Goal: Task Accomplishment & Management: Use online tool/utility

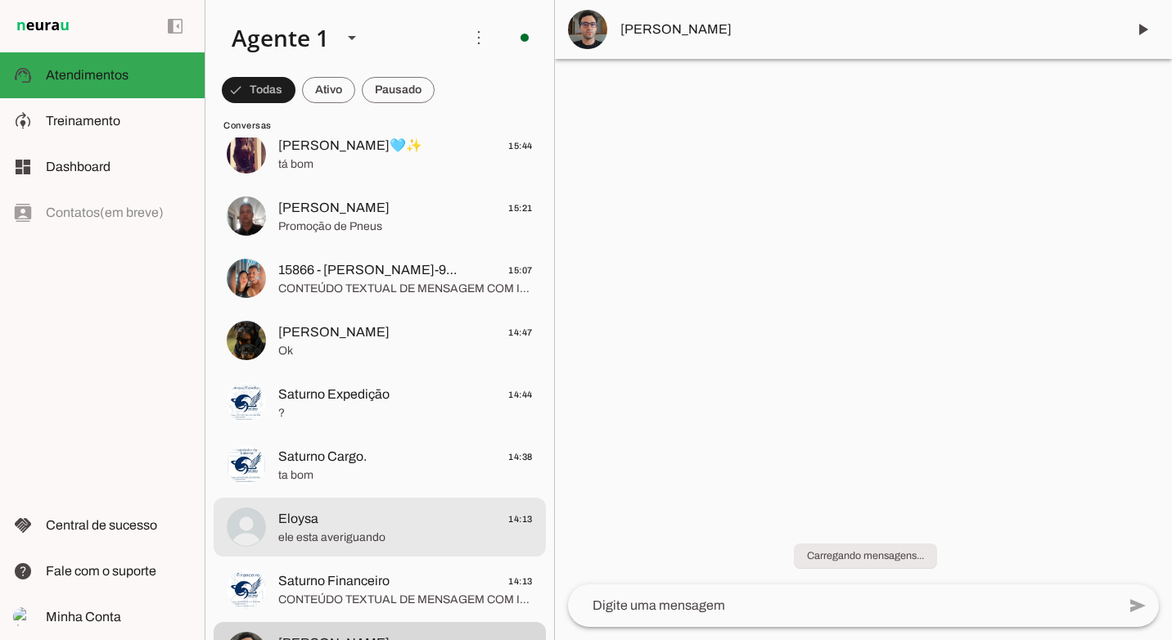
scroll to position [327, 0]
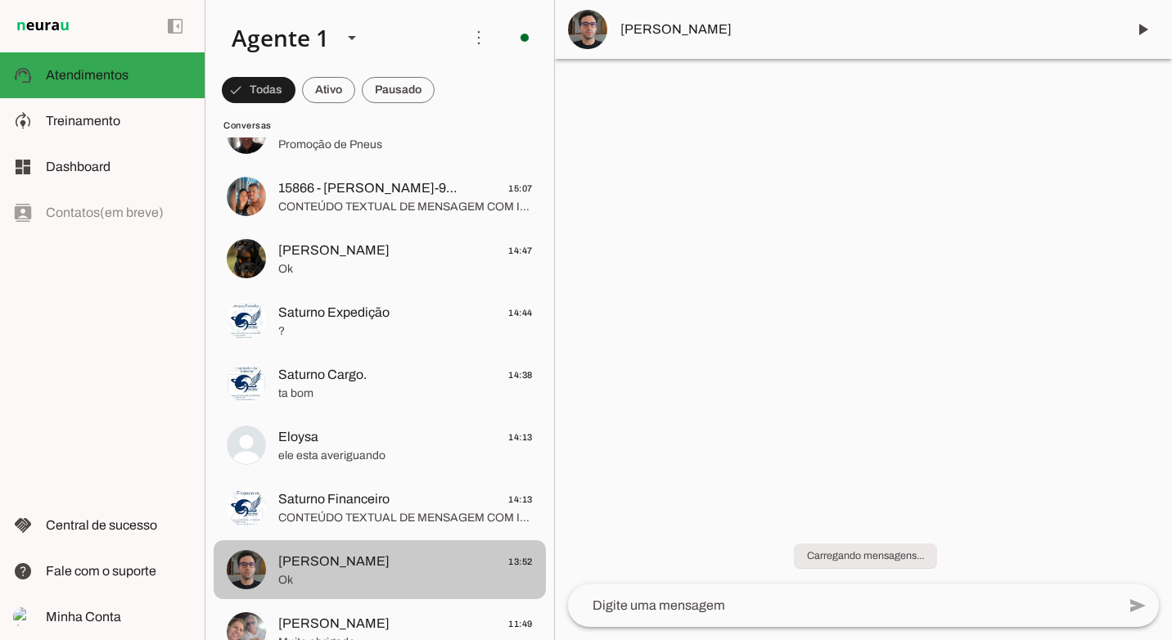
click at [413, 560] on span "[PERSON_NAME] 13:52" at bounding box center [405, 562] width 255 height 20
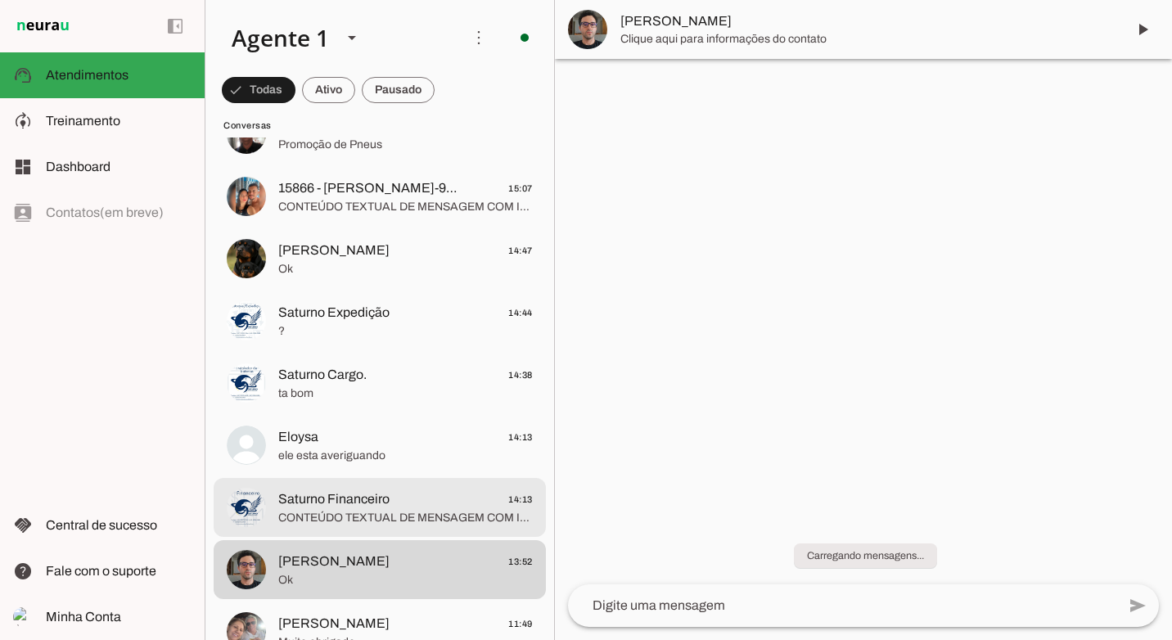
click at [428, 503] on span "Saturno Financeiro 14:13" at bounding box center [405, 500] width 255 height 20
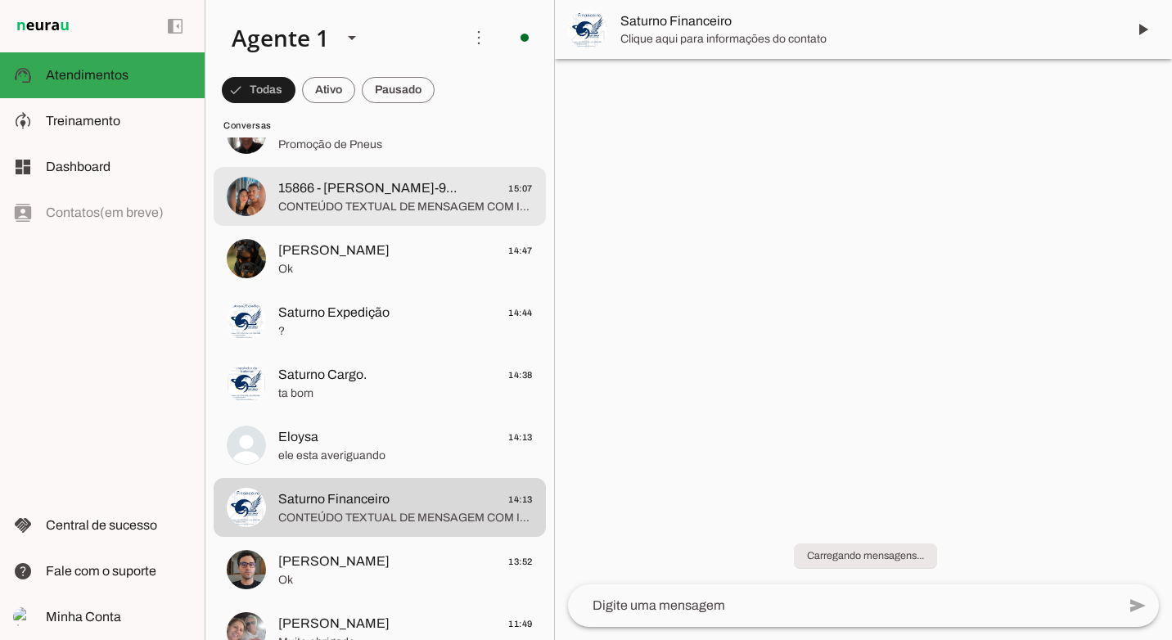
click at [374, 183] on span "15866 - [PERSON_NAME]-9D34" at bounding box center [369, 188] width 183 height 20
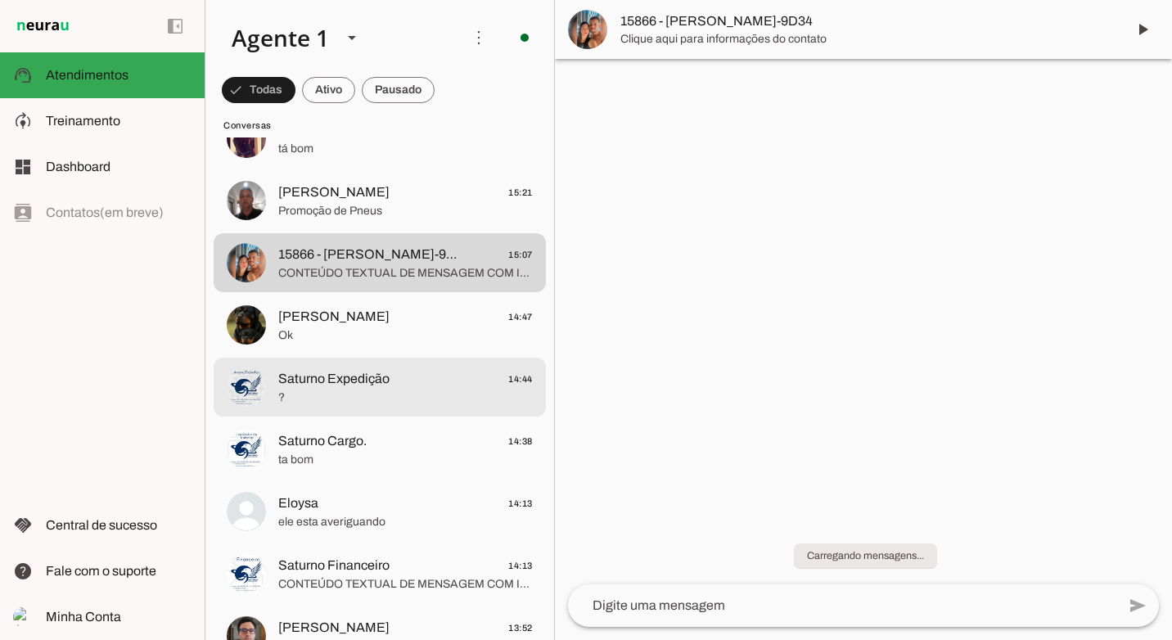
scroll to position [246, 0]
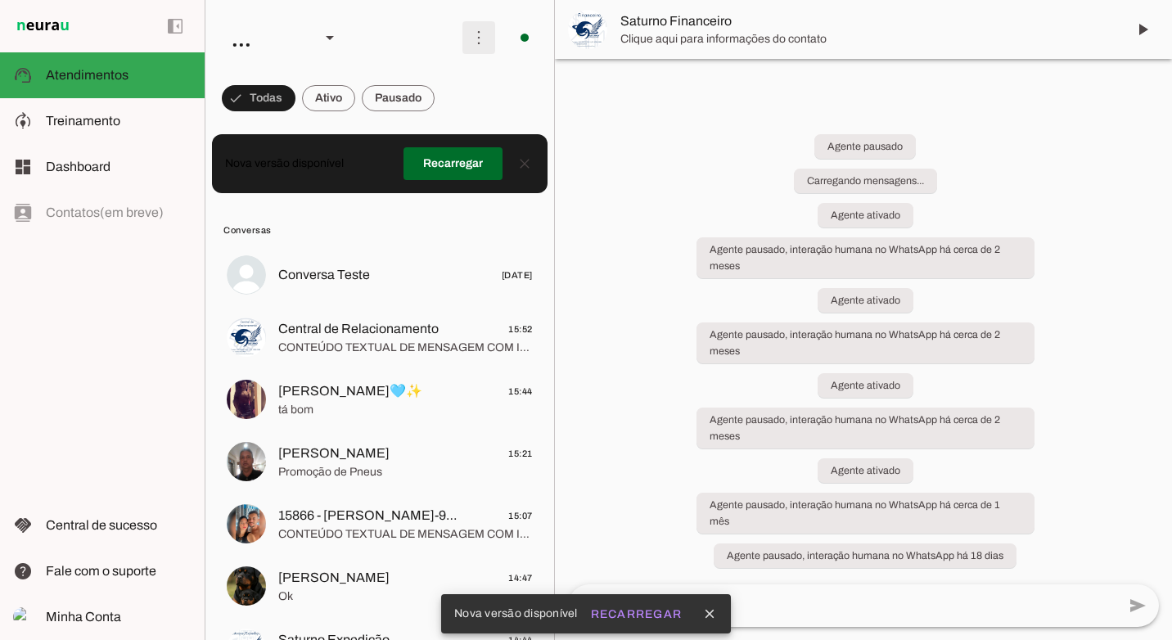
click at [474, 39] on span at bounding box center [478, 37] width 39 height 39
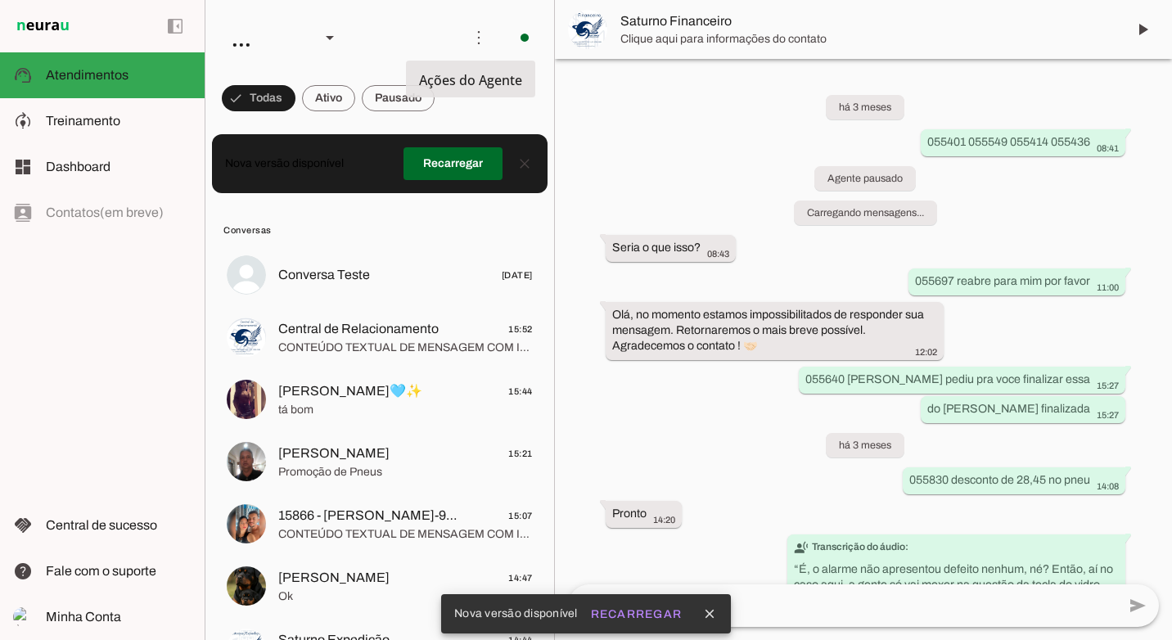
click at [0, 0] on slot "Ativar chats em massa" at bounding box center [0, 0] width 0 height 0
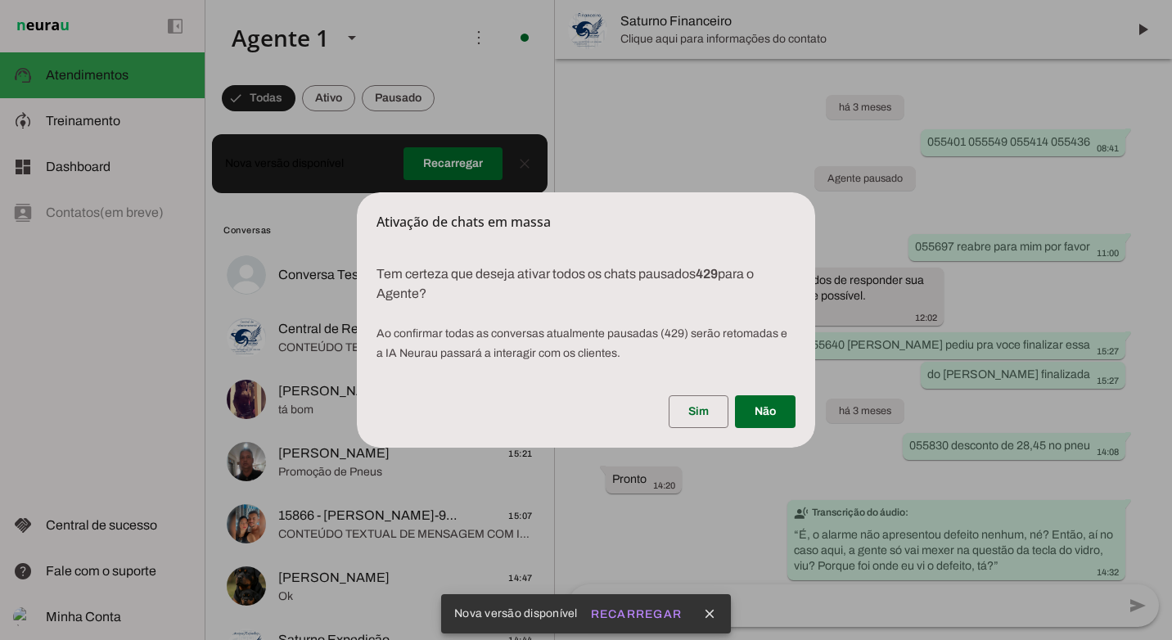
scroll to position [24290, 0]
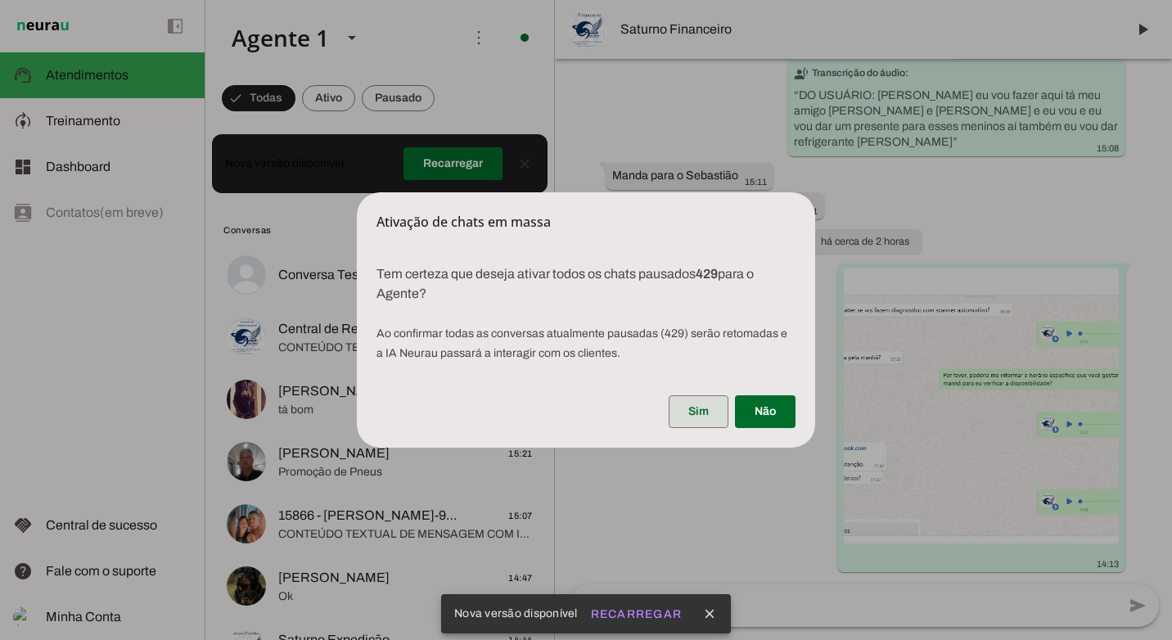
click at [700, 405] on span at bounding box center [699, 411] width 60 height 39
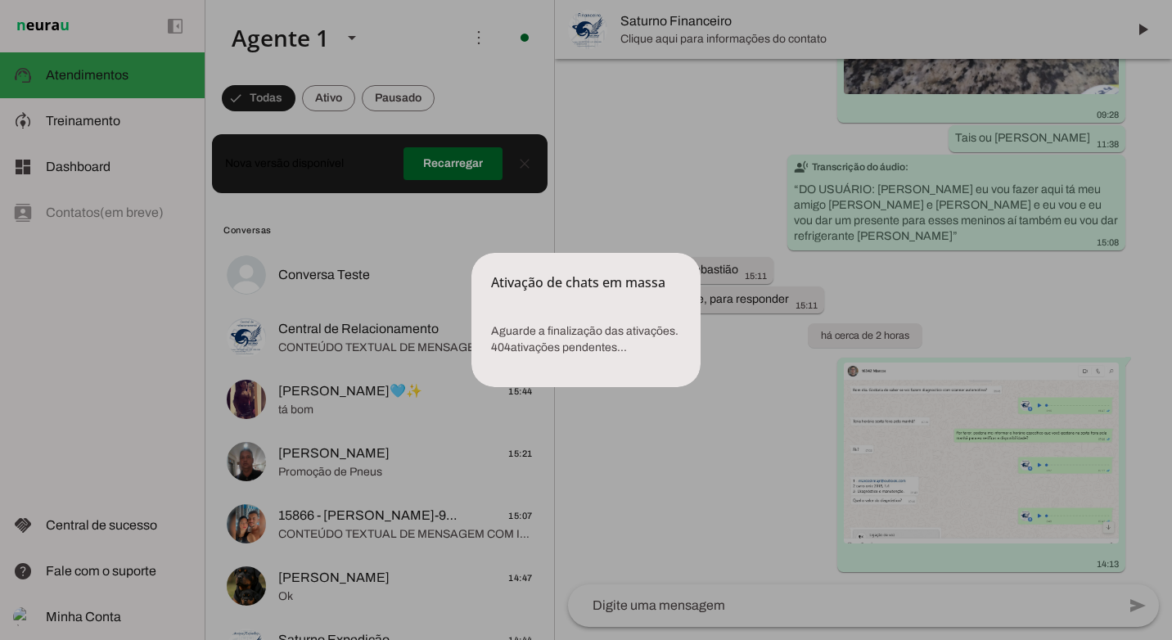
scroll to position [23770, 0]
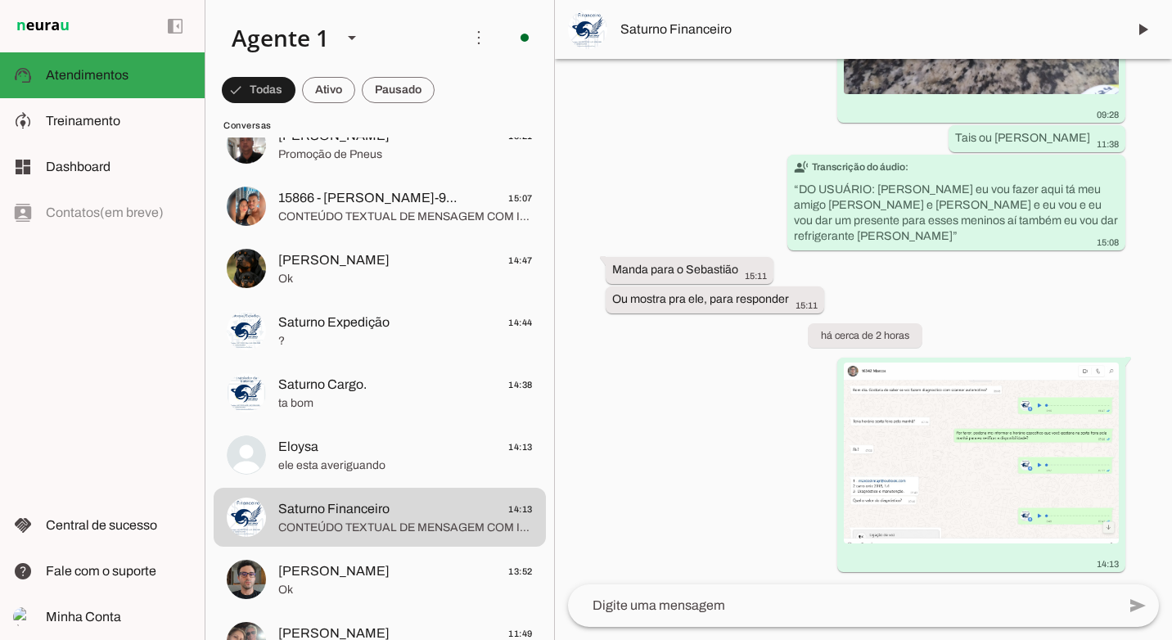
scroll to position [23770, 0]
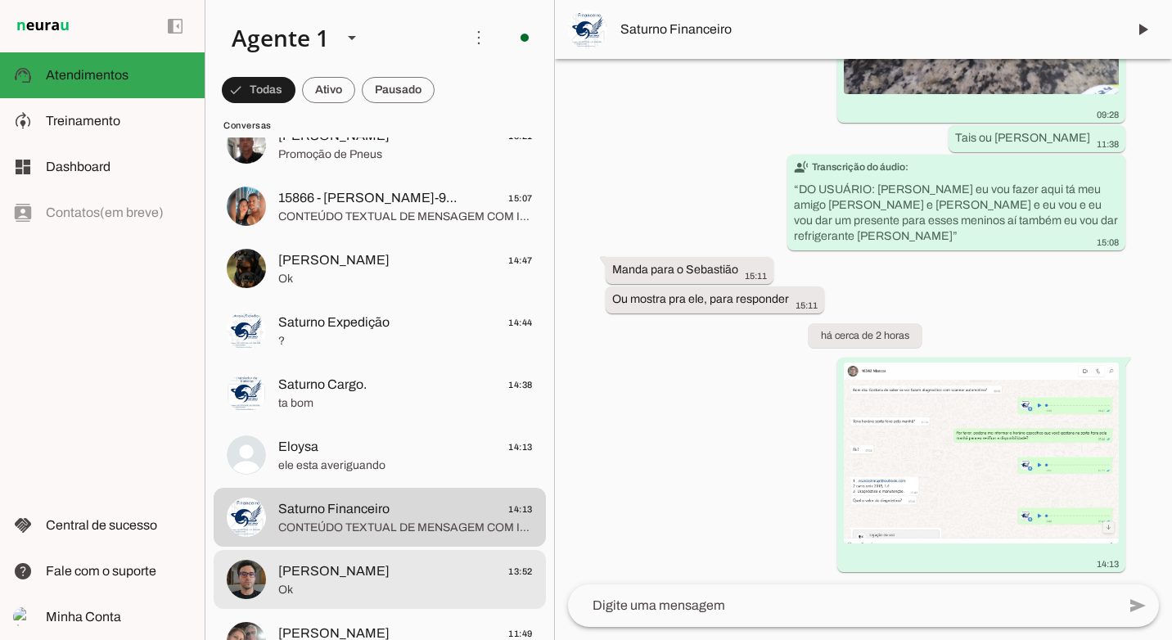
click at [371, 574] on span "[PERSON_NAME] 13:52" at bounding box center [405, 572] width 255 height 20
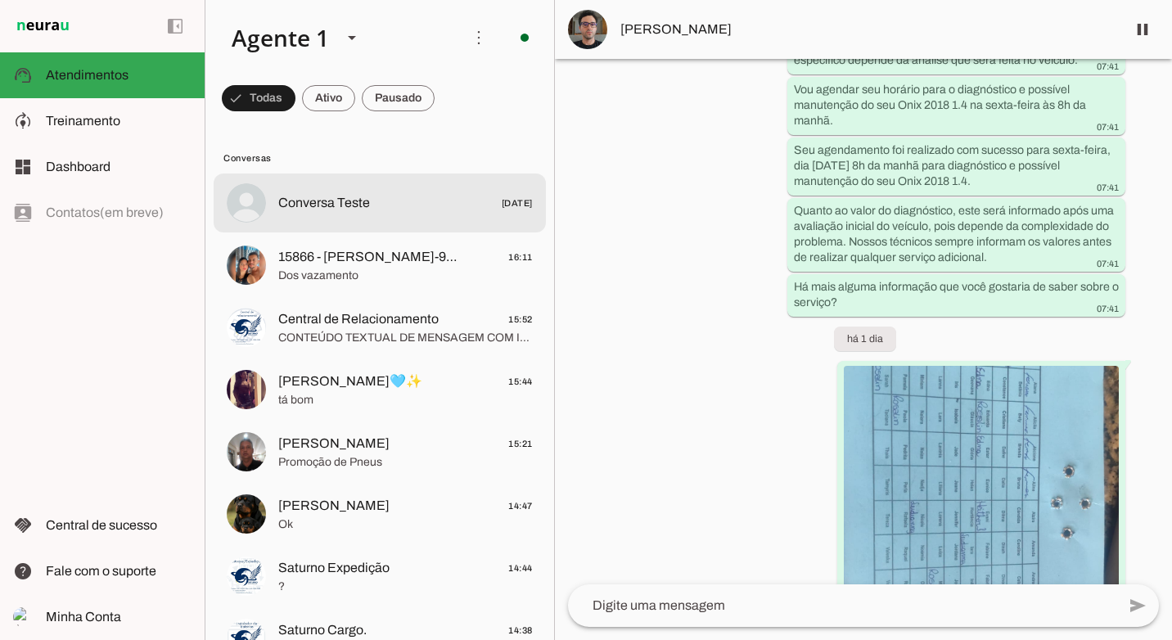
click at [378, 209] on span "Conversa Teste [DATE]" at bounding box center [405, 203] width 255 height 20
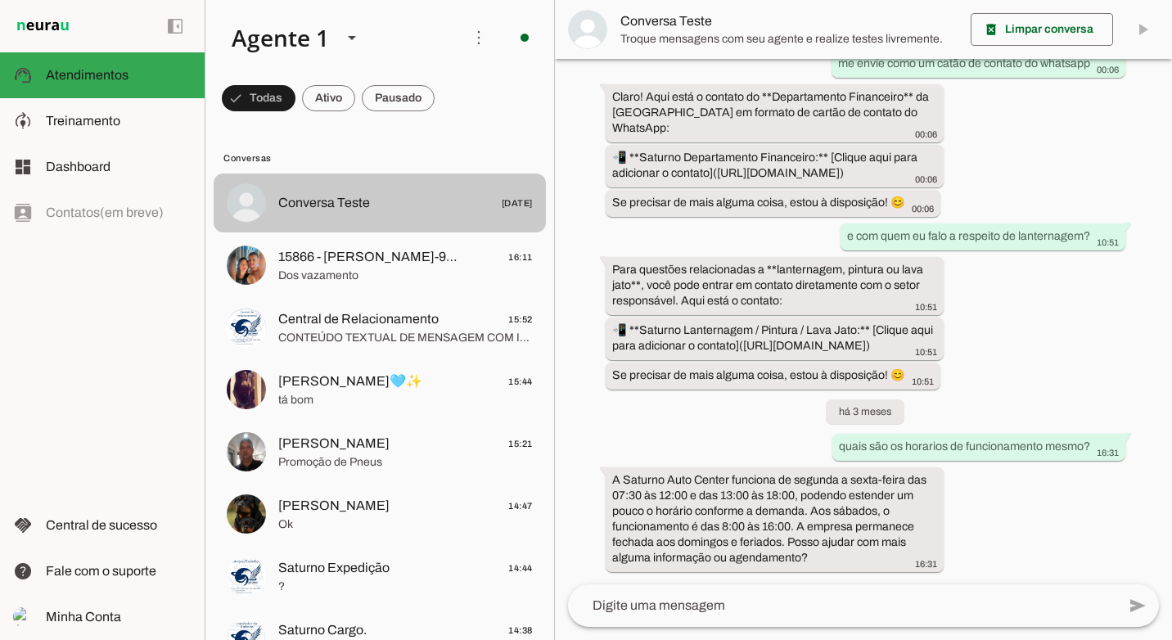
scroll to position [1966, 0]
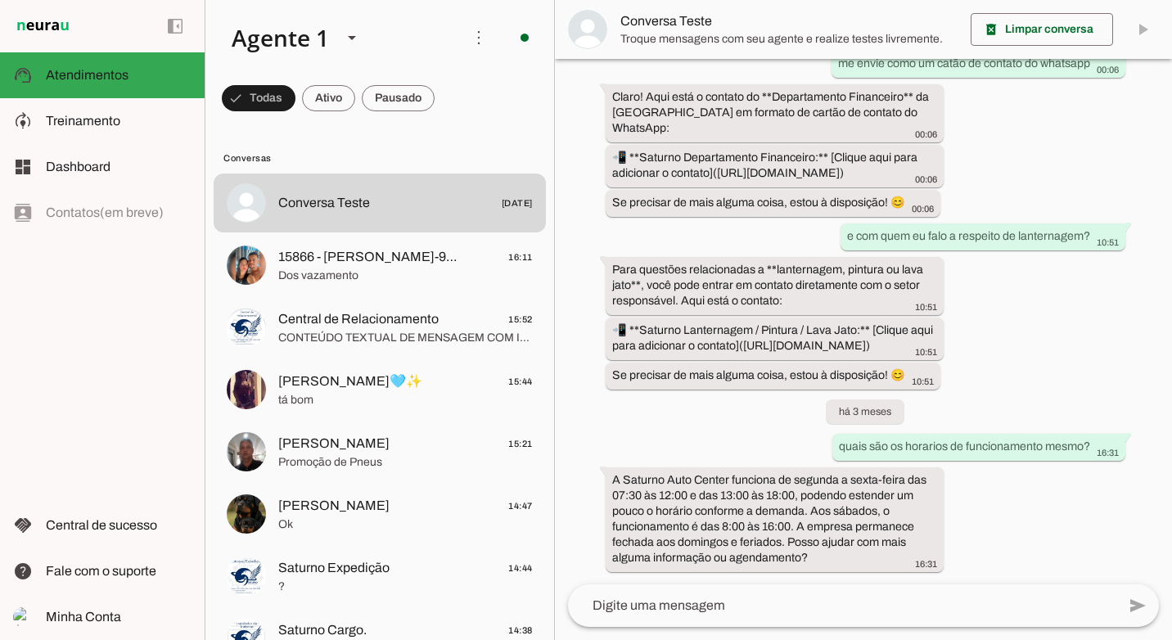
click at [704, 597] on textarea at bounding box center [842, 606] width 548 height 20
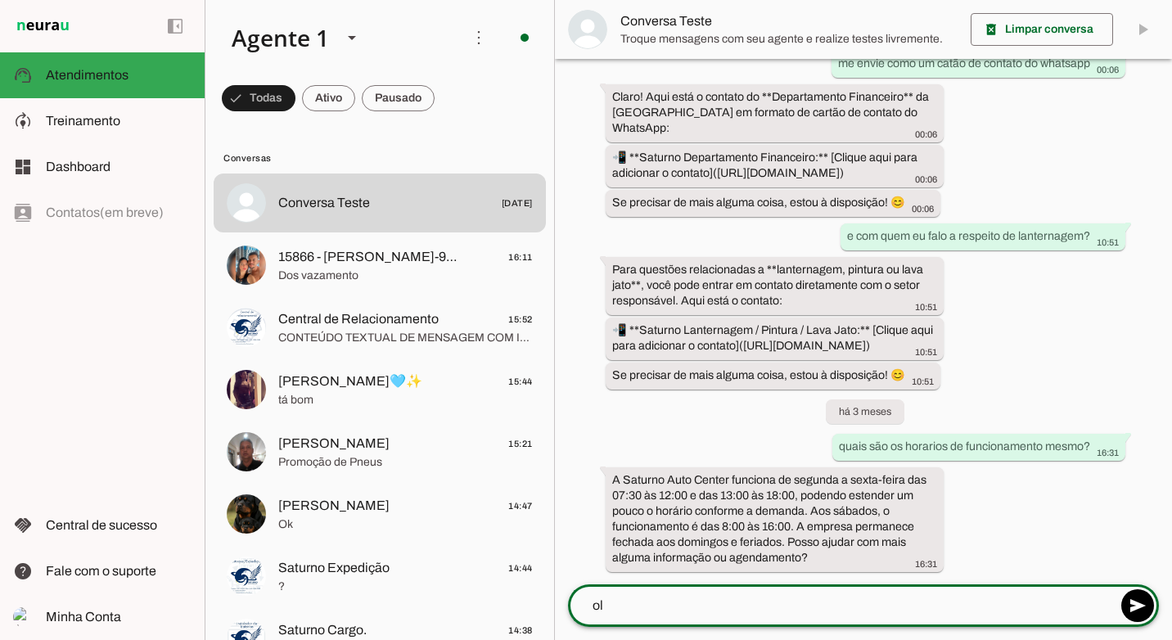
type textarea "ola"
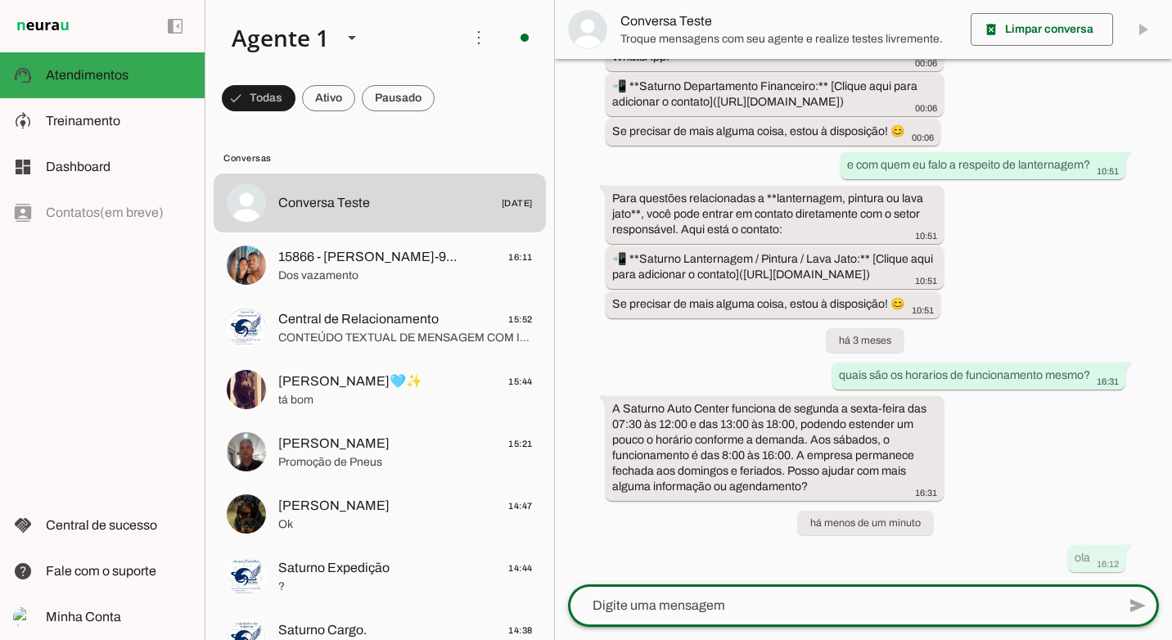
scroll to position [0, 0]
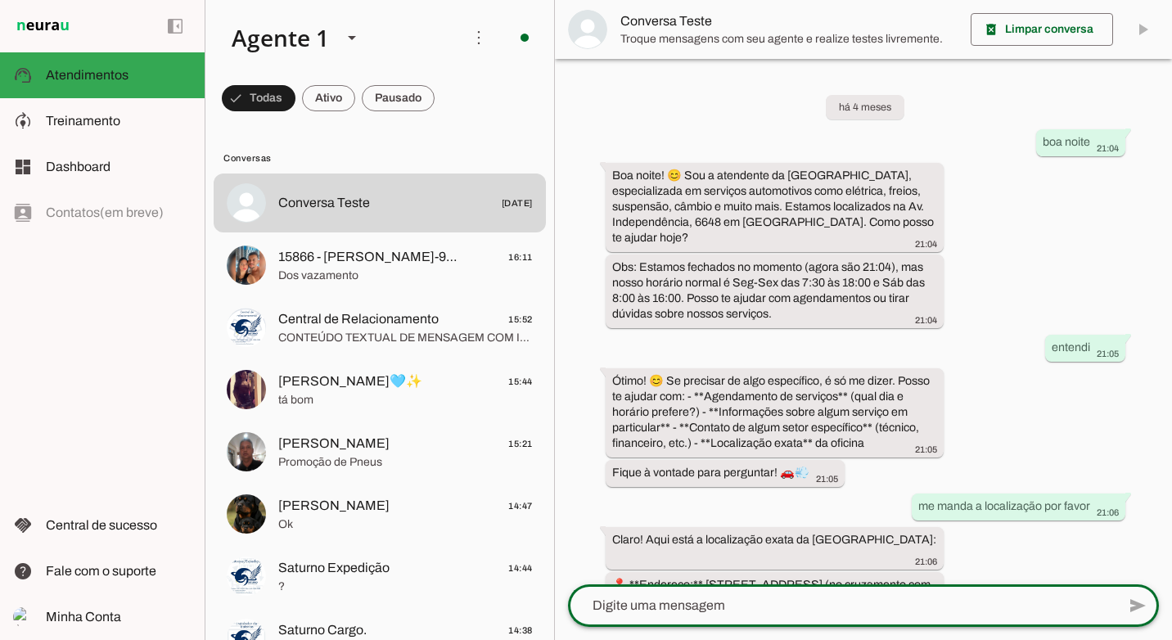
click at [1114, 440] on div "há 4 meses boa noite 21:04 Boa noite! 😊 Sou a atendente da [GEOGRAPHIC_DATA], e…" at bounding box center [863, 322] width 617 height 526
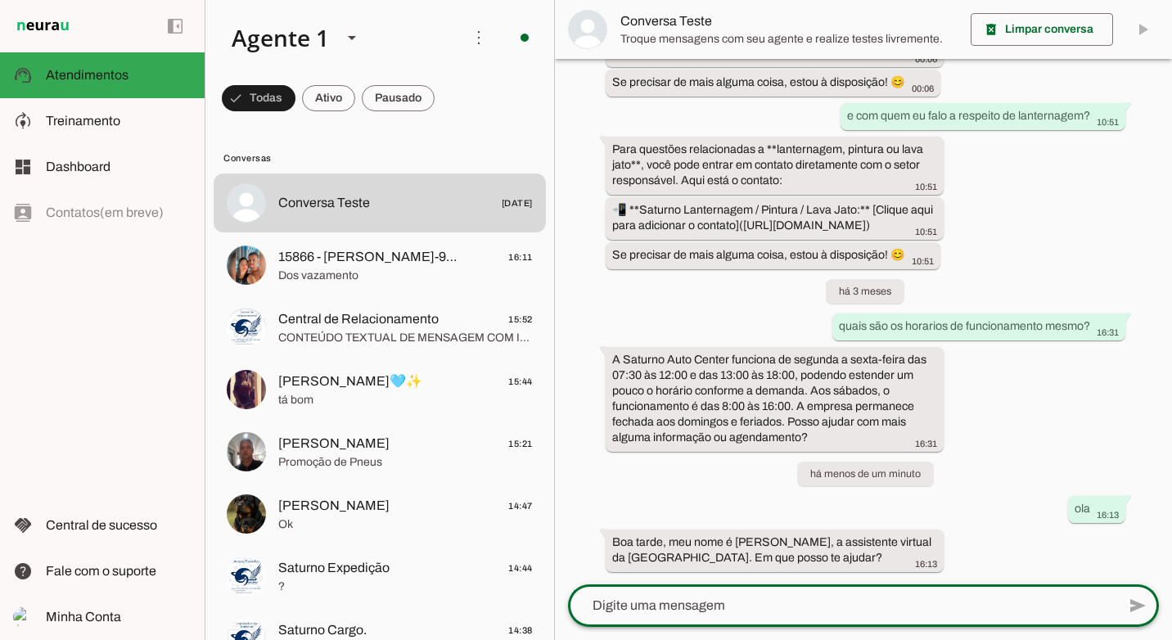
scroll to position [2087, 0]
click at [745, 603] on textarea at bounding box center [842, 606] width 548 height 20
type textarea "gostaria de agendar uma um escaneamento do meu carro"
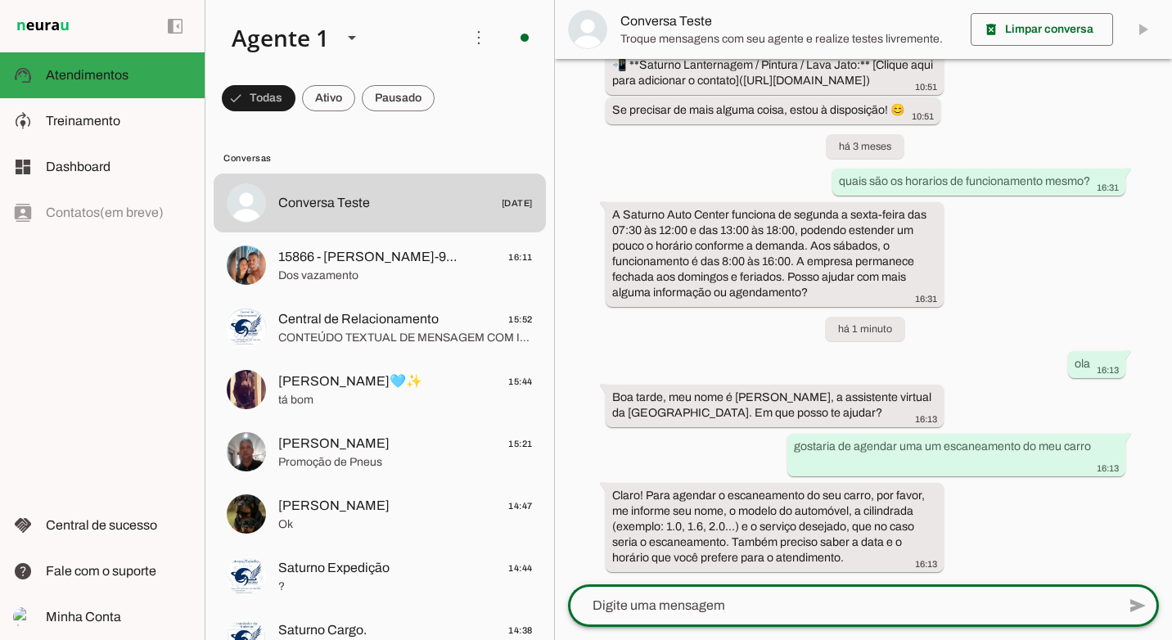
scroll to position [2232, 0]
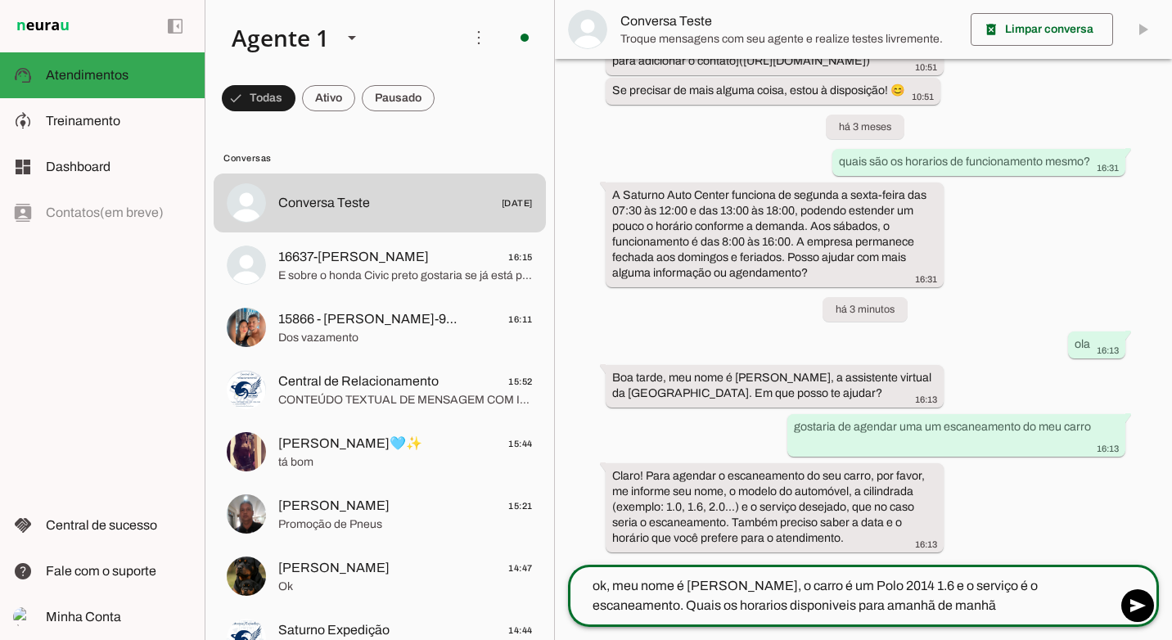
type textarea "ok, meu nome é [PERSON_NAME], o carro é um Polo 2014 1.6 e o serviço é o escane…"
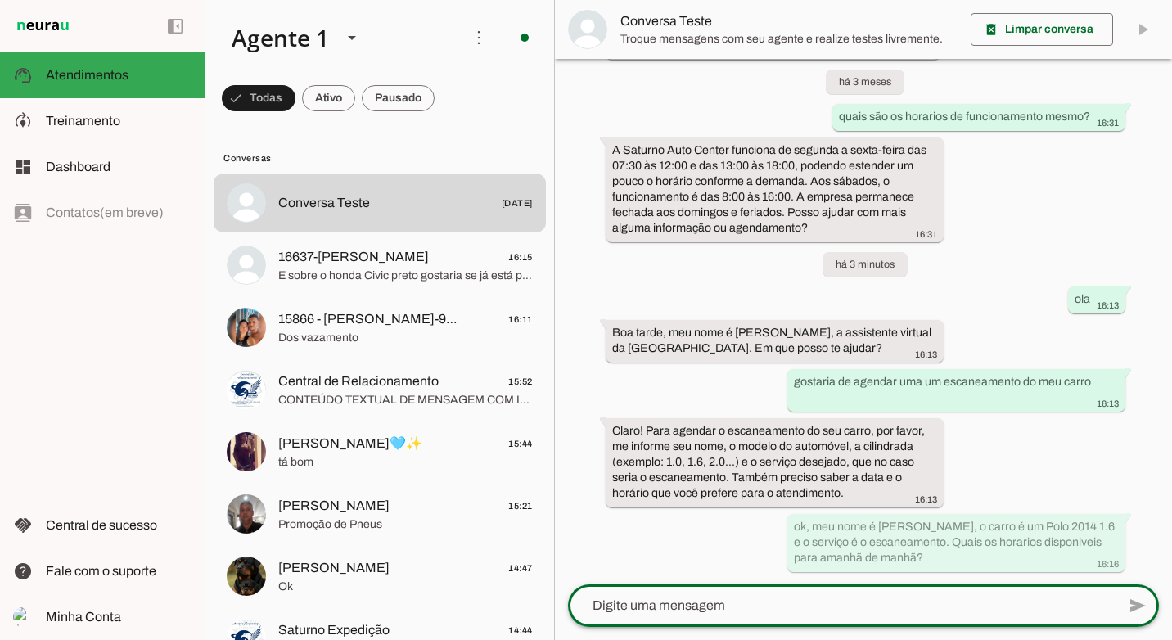
scroll to position [0, 0]
